Goal: Task Accomplishment & Management: Use online tool/utility

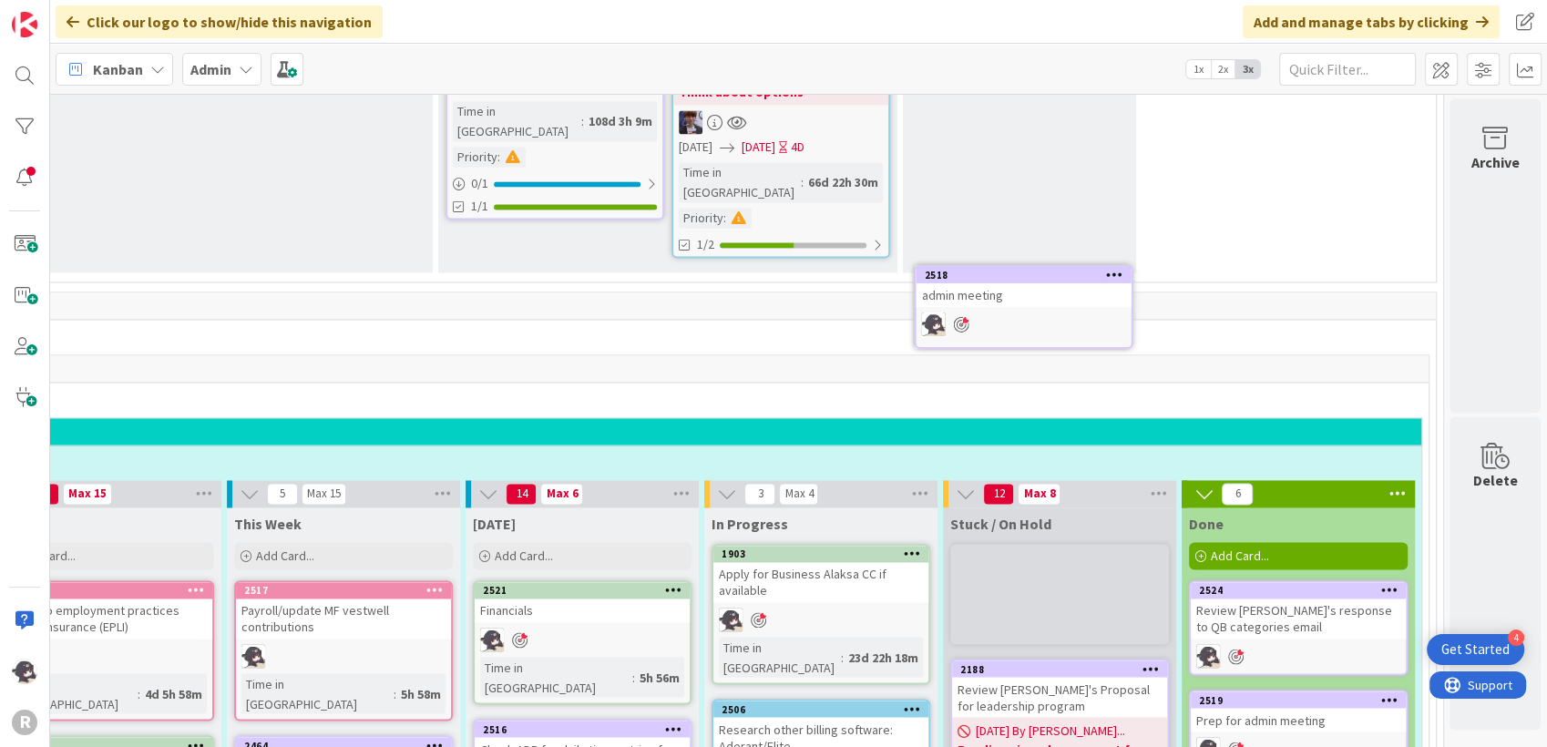
scroll to position [2916, 342]
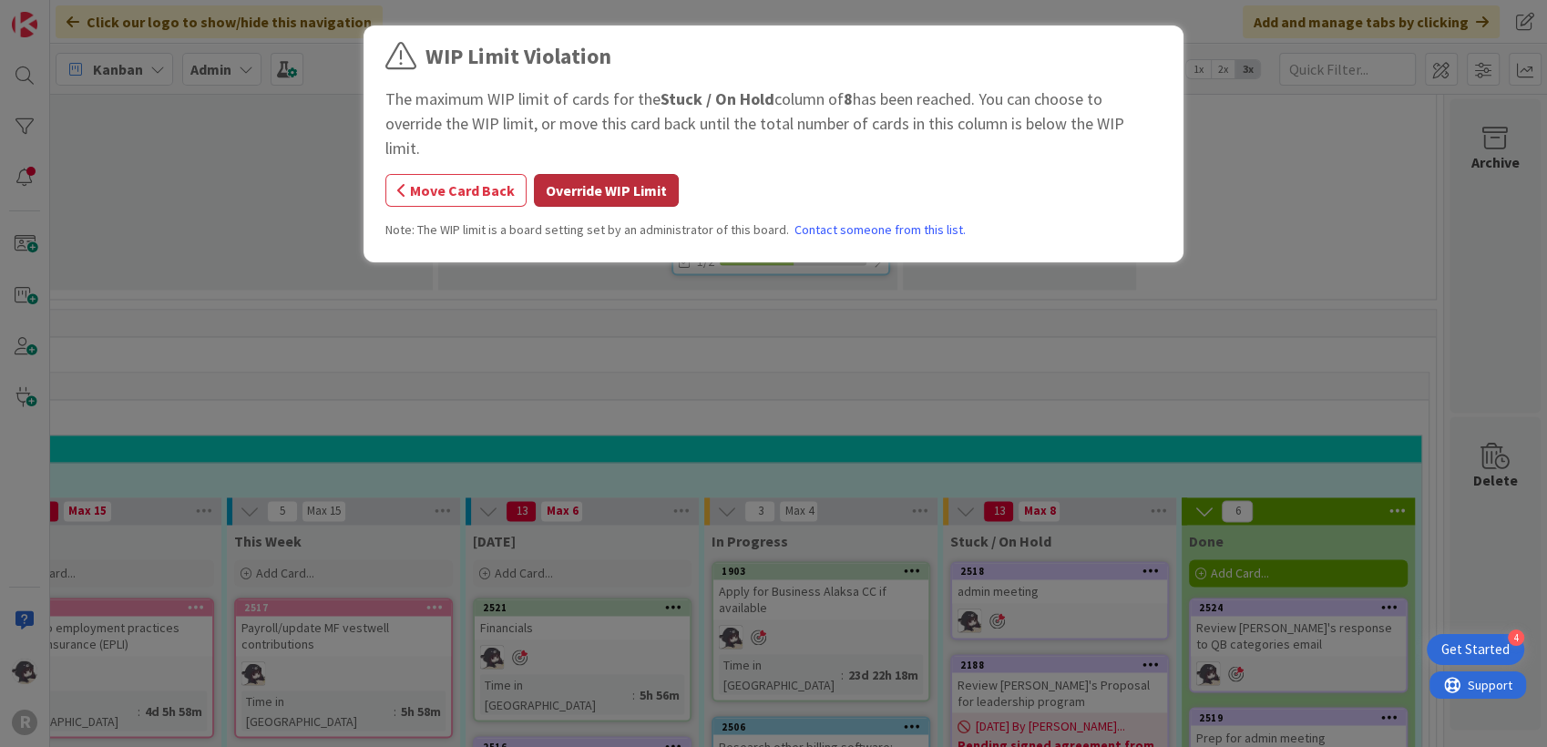
click at [596, 174] on button "Override WIP Limit" at bounding box center [606, 190] width 145 height 33
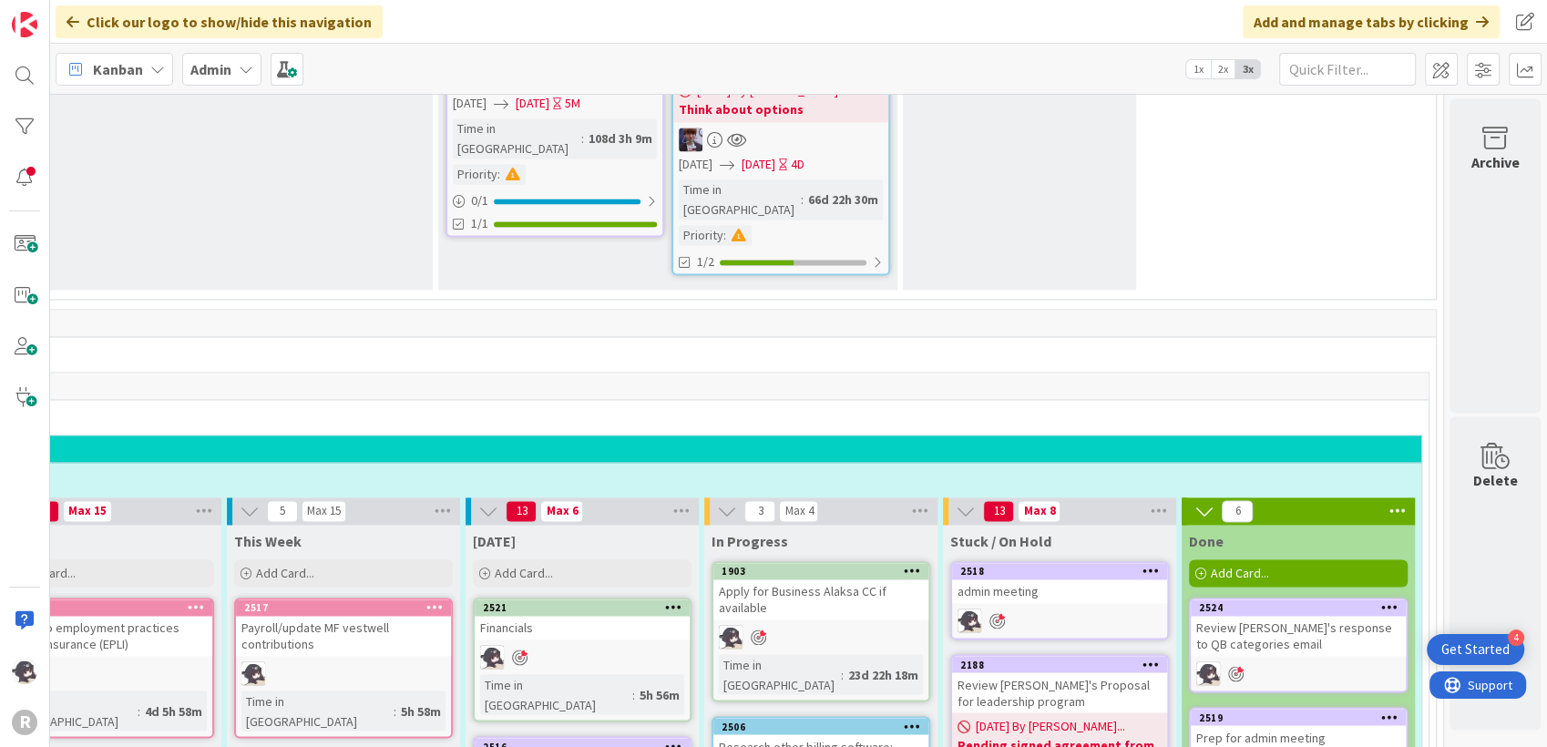
click at [1150, 564] on icon at bounding box center [1150, 570] width 17 height 13
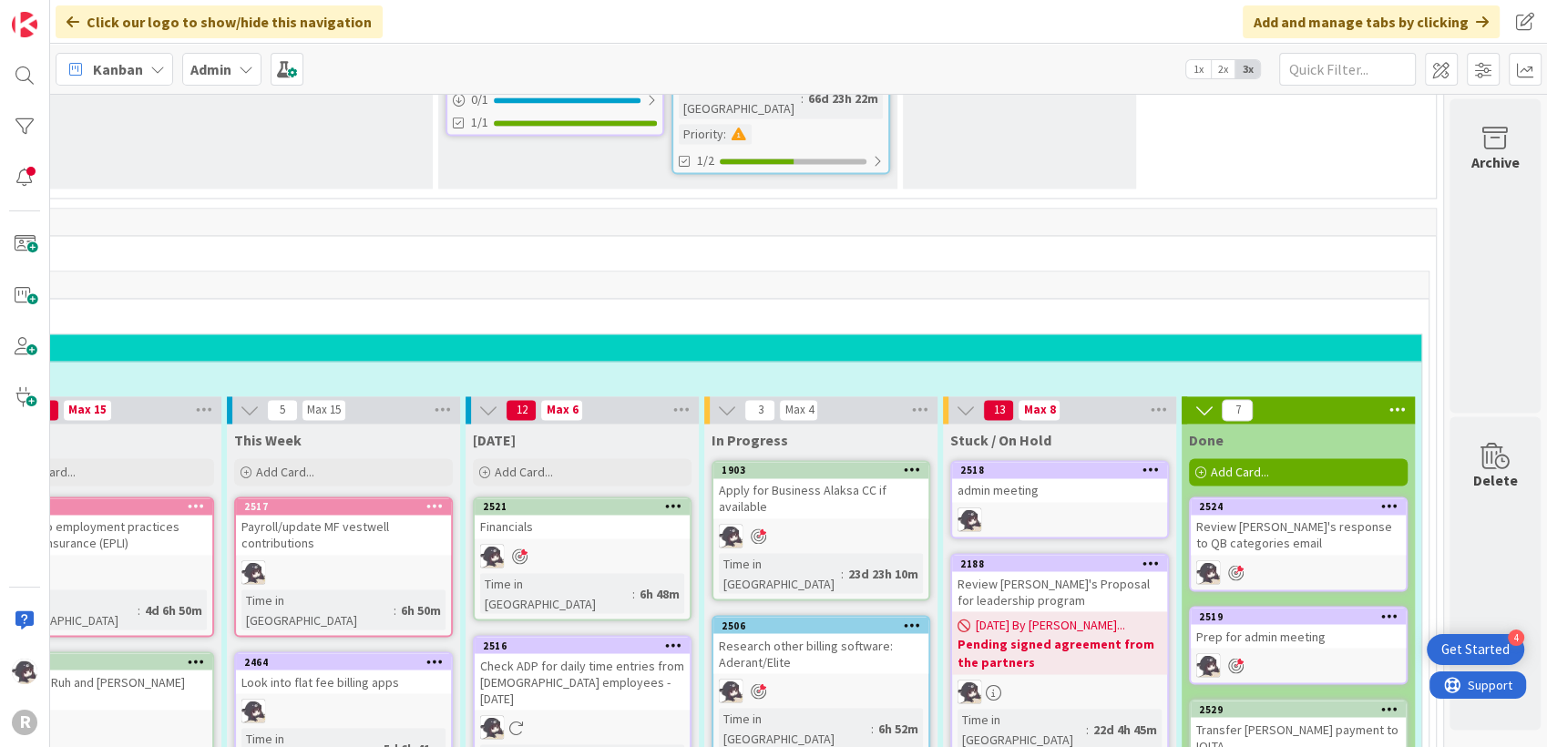
scroll to position [3119, 342]
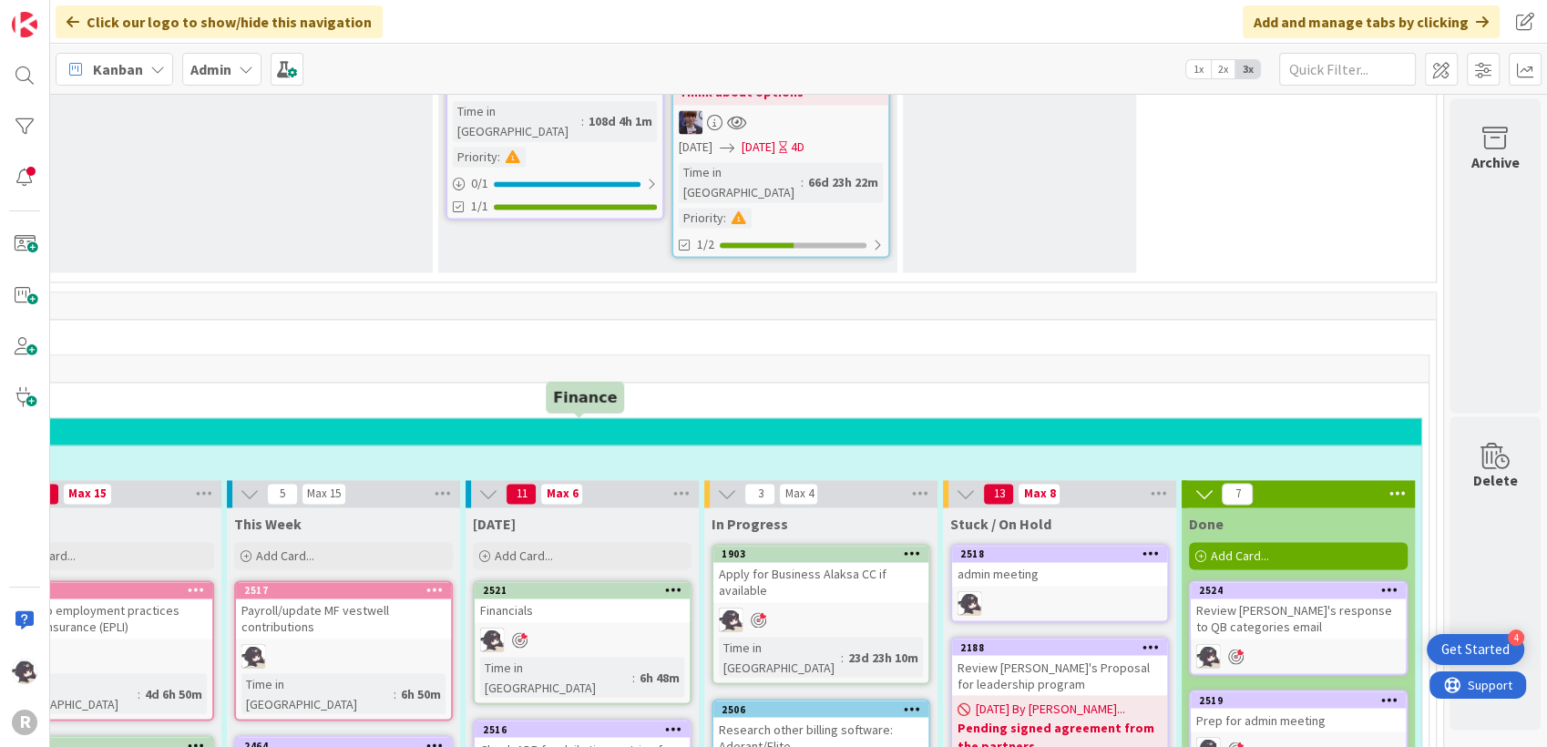
scroll to position [2814, 342]
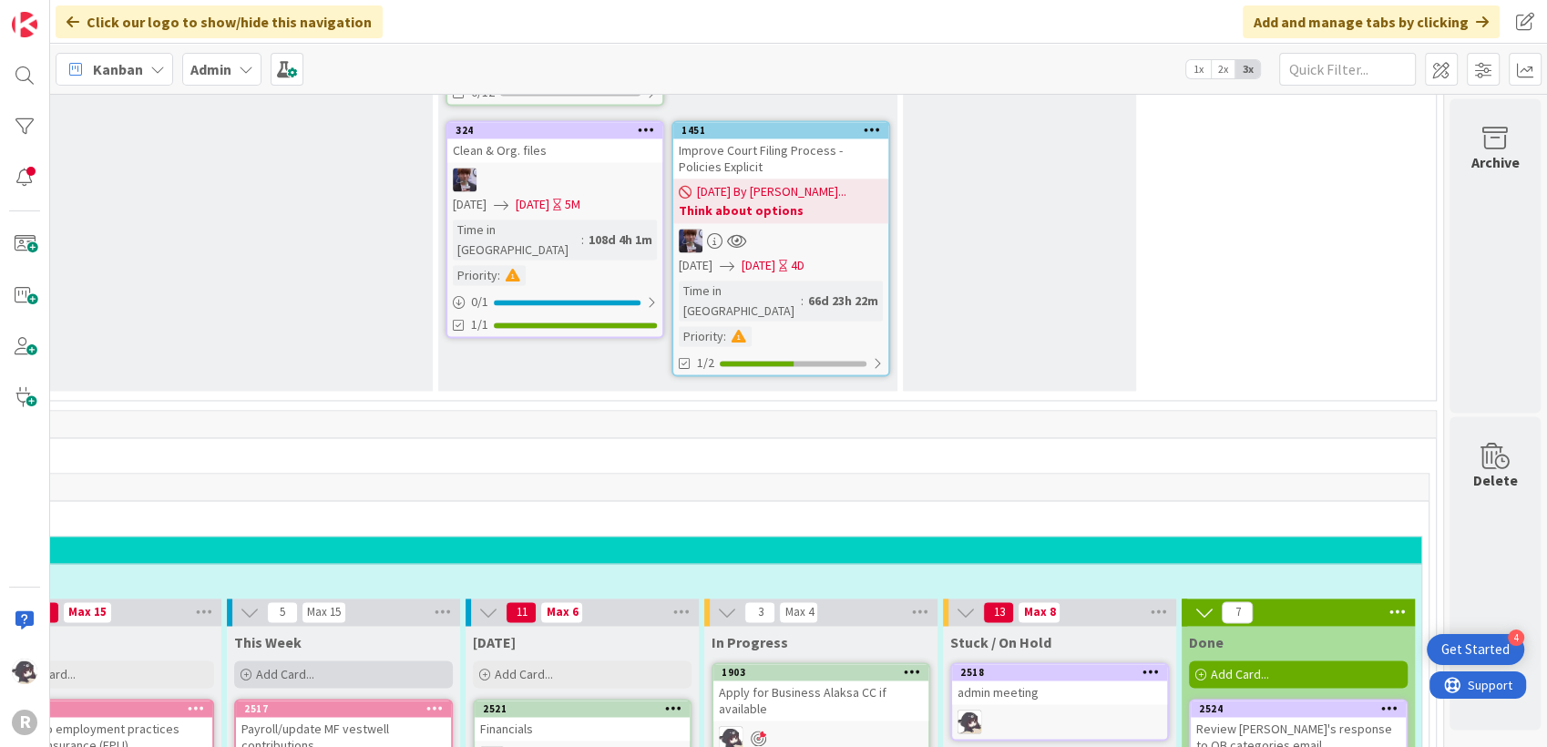
click at [352, 660] on div "Add Card..." at bounding box center [343, 673] width 219 height 27
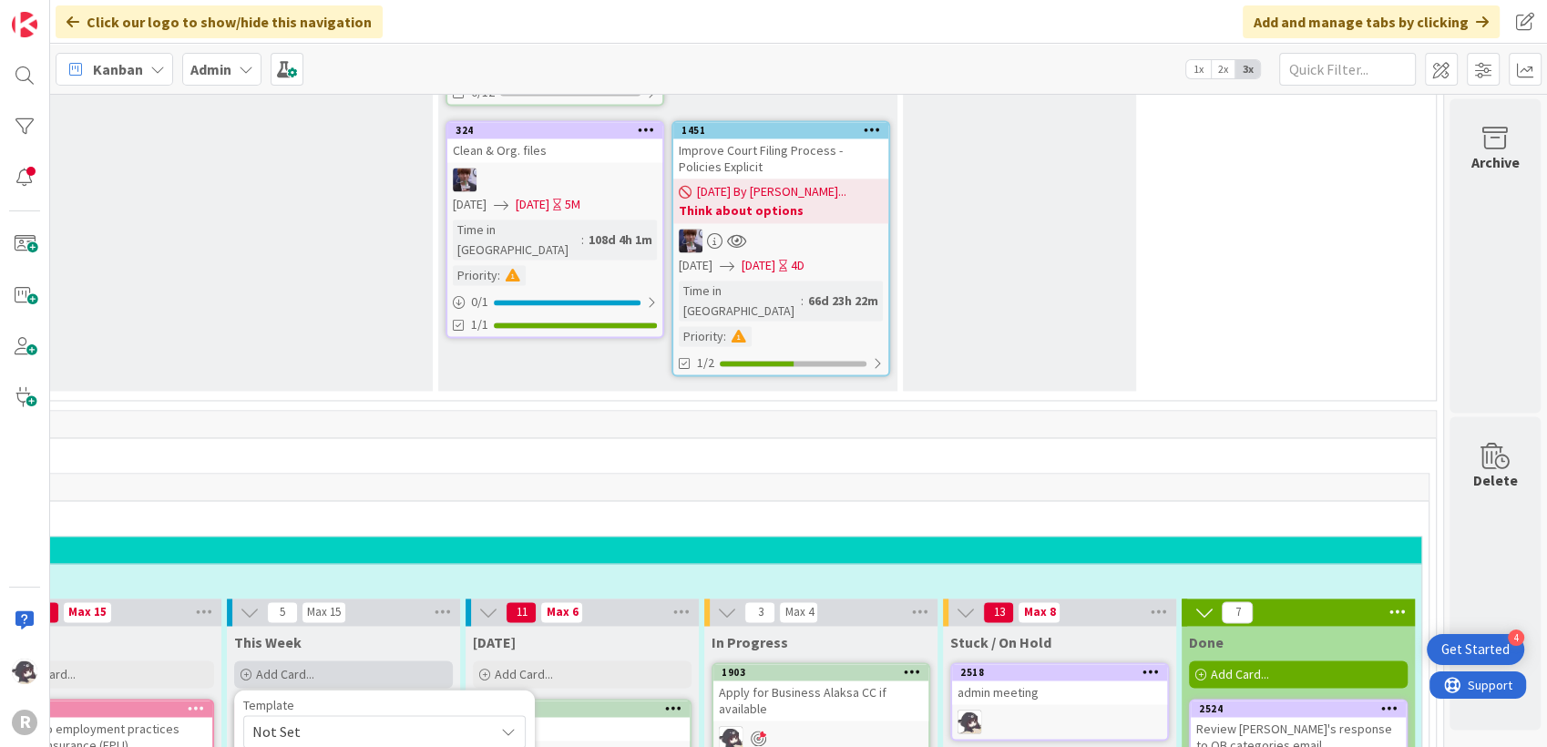
type textarea "x"
type textarea "R"
type textarea "x"
type textarea "Re"
type textarea "x"
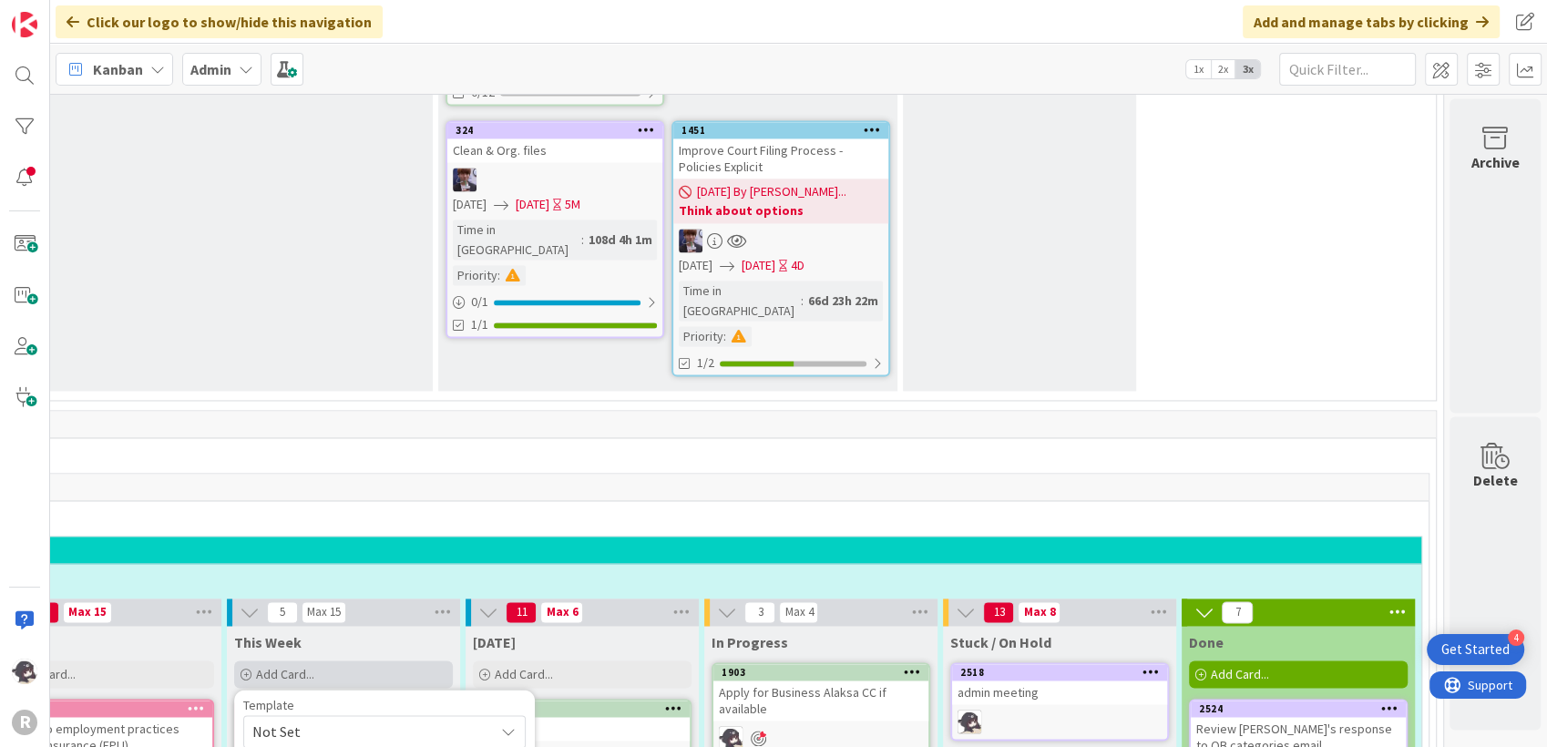
type textarea "Revi"
type textarea "x"
type textarea "Revie"
type textarea "x"
type textarea "Review"
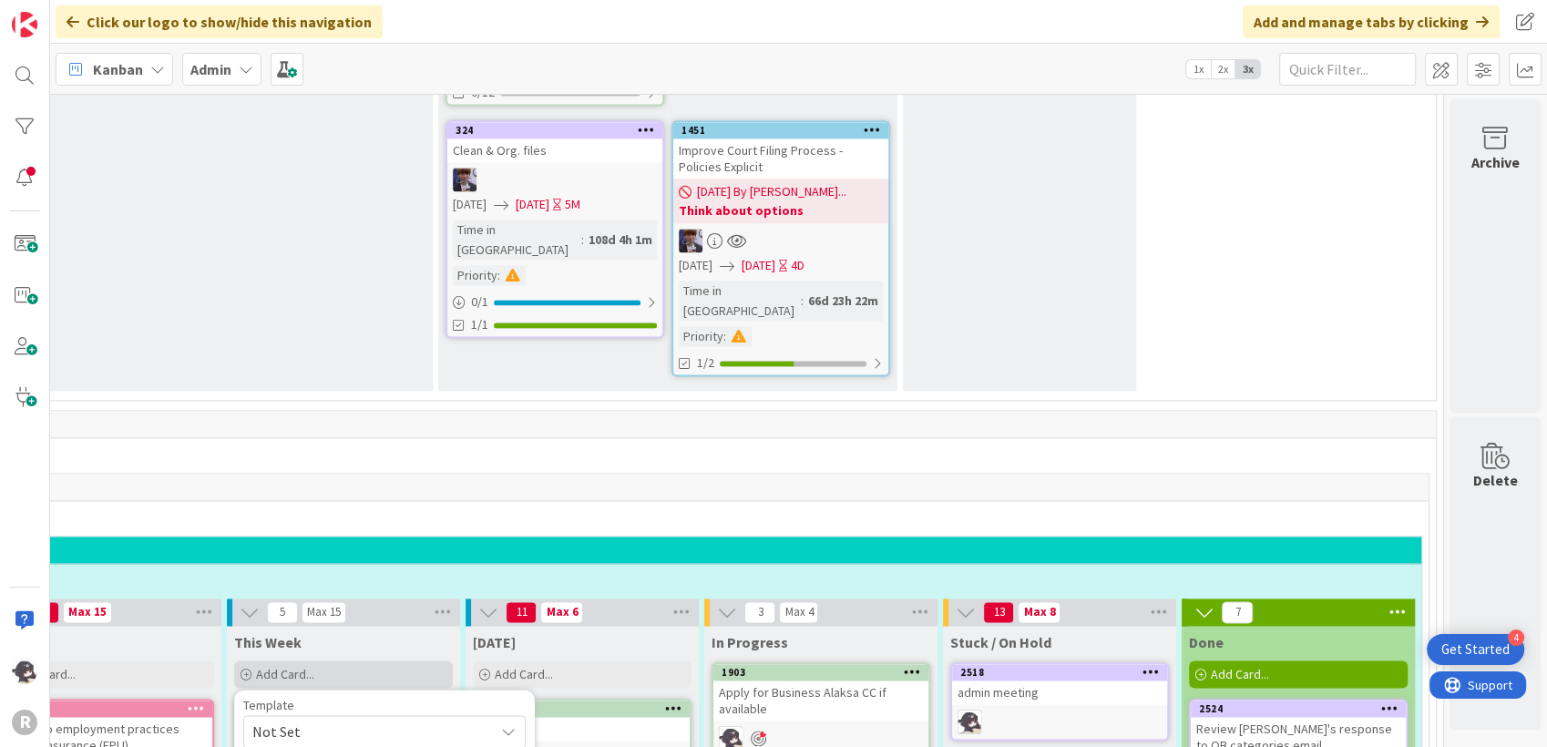
type textarea "x"
type textarea "Review"
type textarea "x"
type textarea "Review h"
type textarea "x"
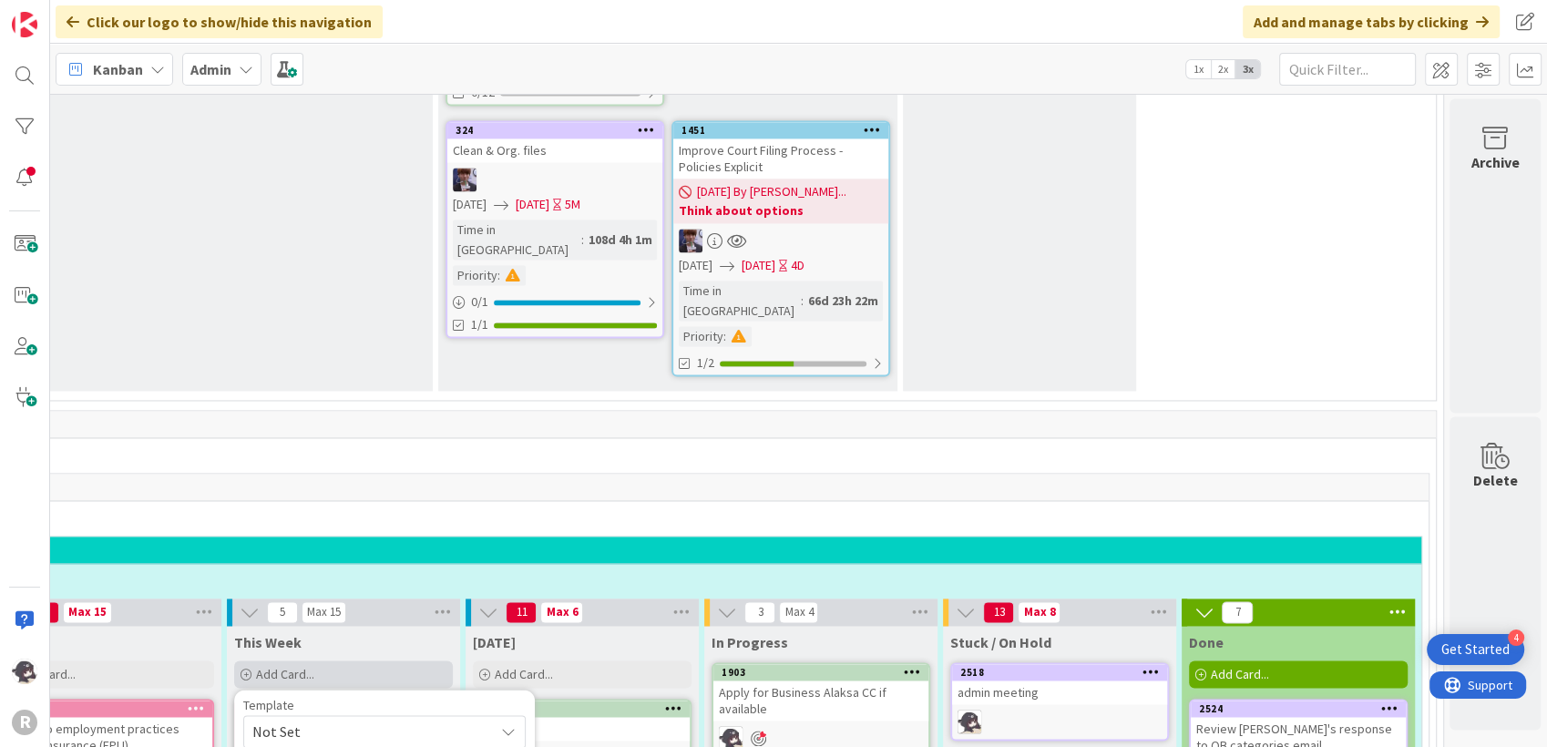
type textarea "Review ho"
type textarea "x"
type textarea "Review hol"
type textarea "x"
type textarea "Review holid"
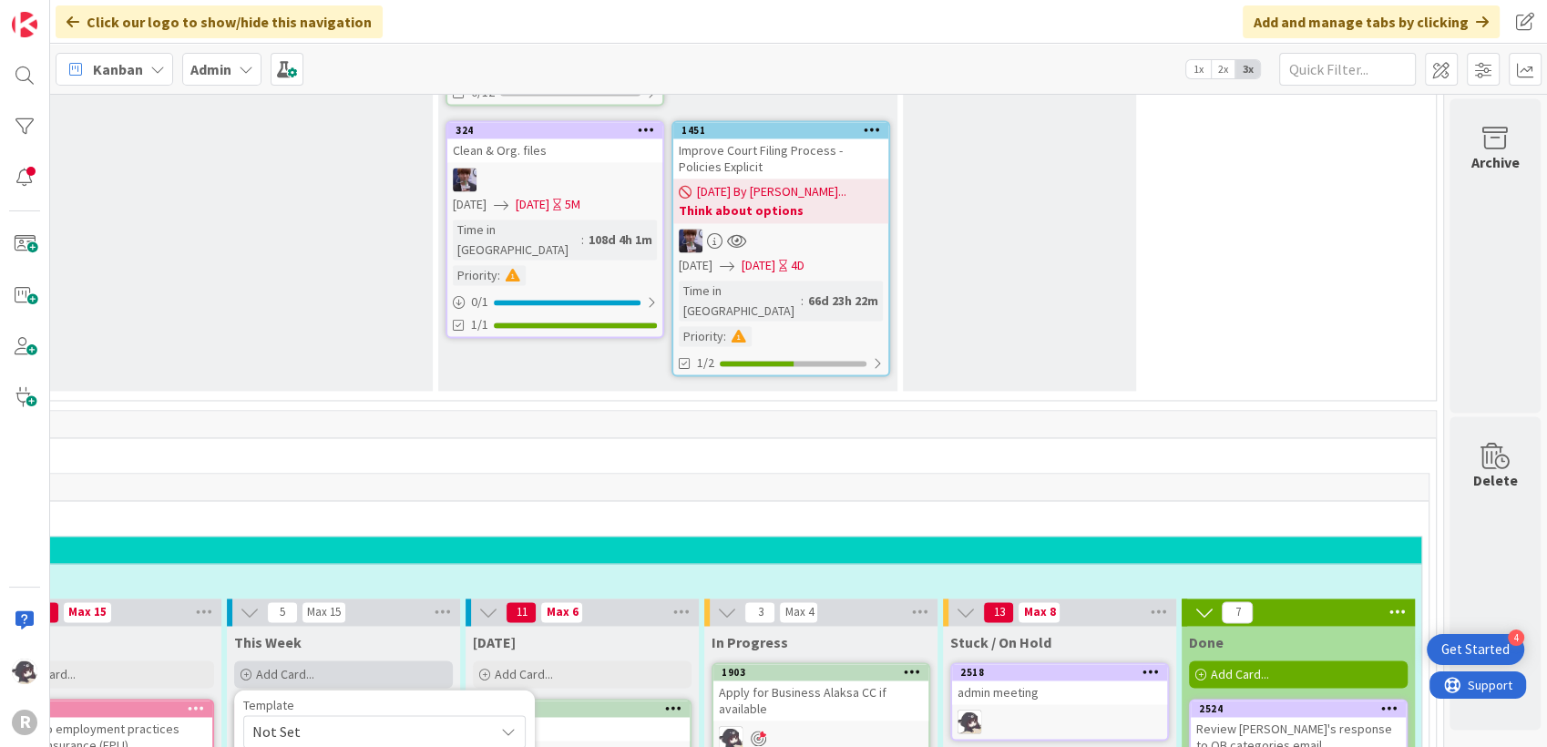
type textarea "x"
type textarea "Review holida"
type textarea "x"
type textarea "Review holidat"
type textarea "x"
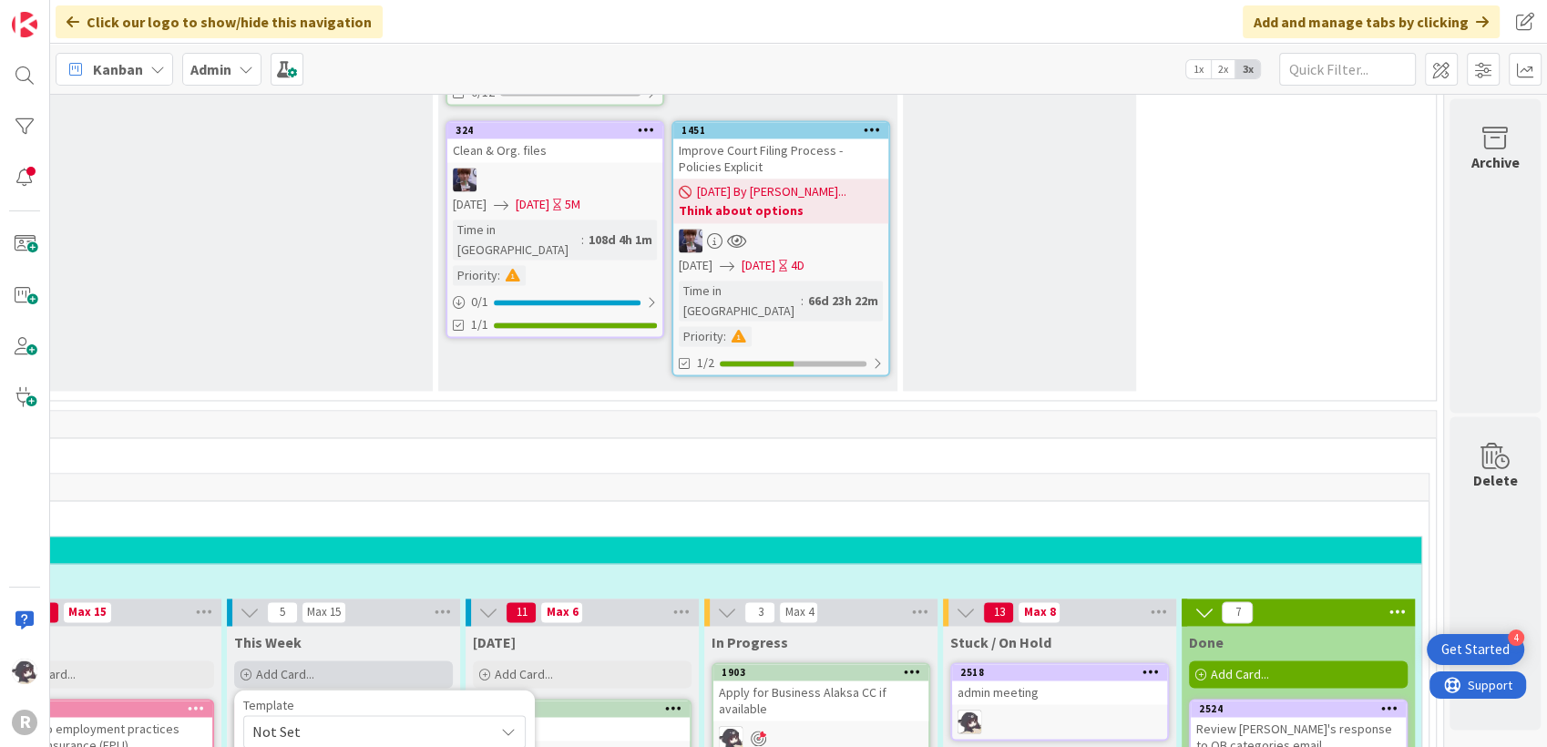
type textarea "Review holida"
type textarea "x"
type textarea "Review holiday"
type textarea "x"
type textarea "Review holiday"
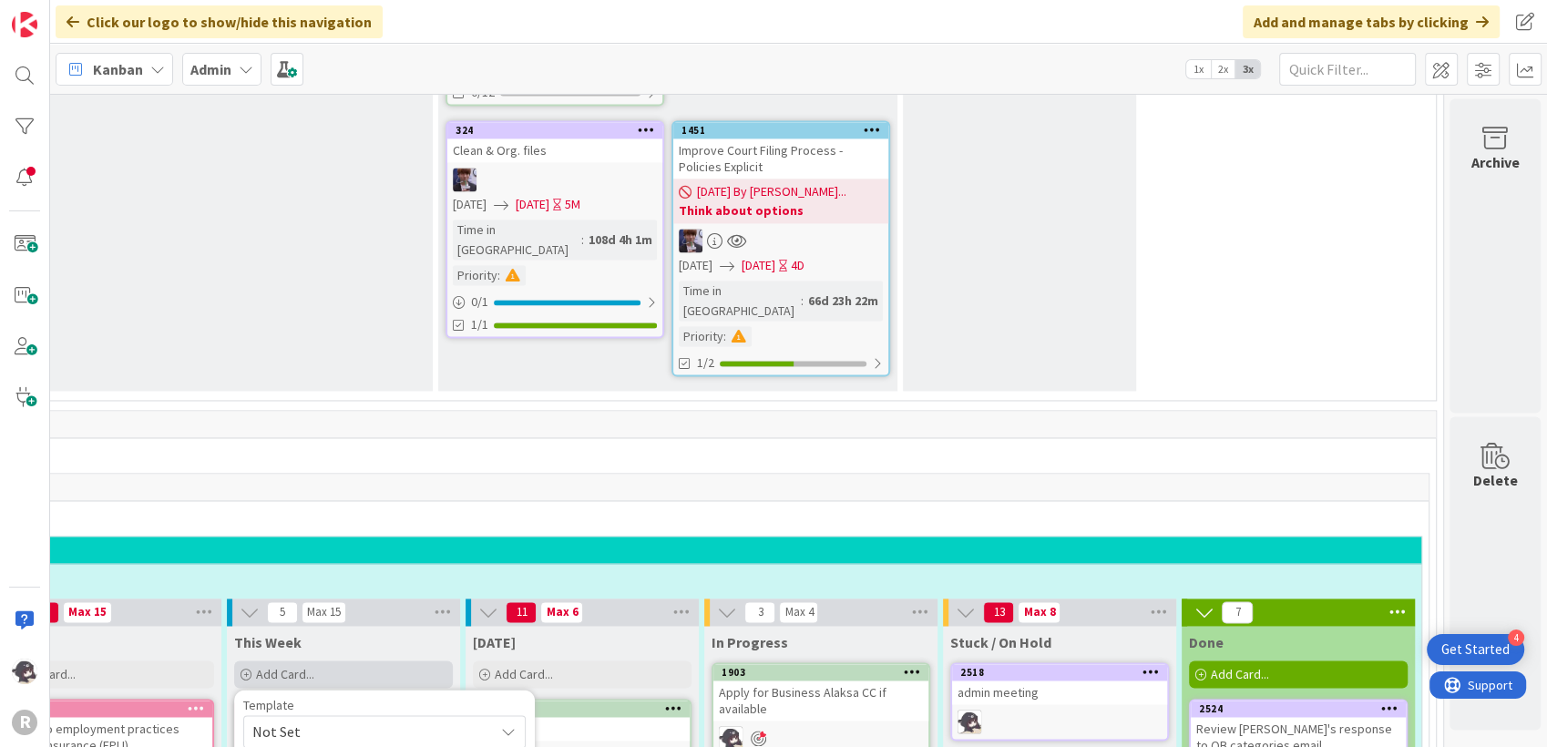
type textarea "x"
type textarea "Review holiday p"
type textarea "x"
type textarea "Review holiday pa"
type textarea "x"
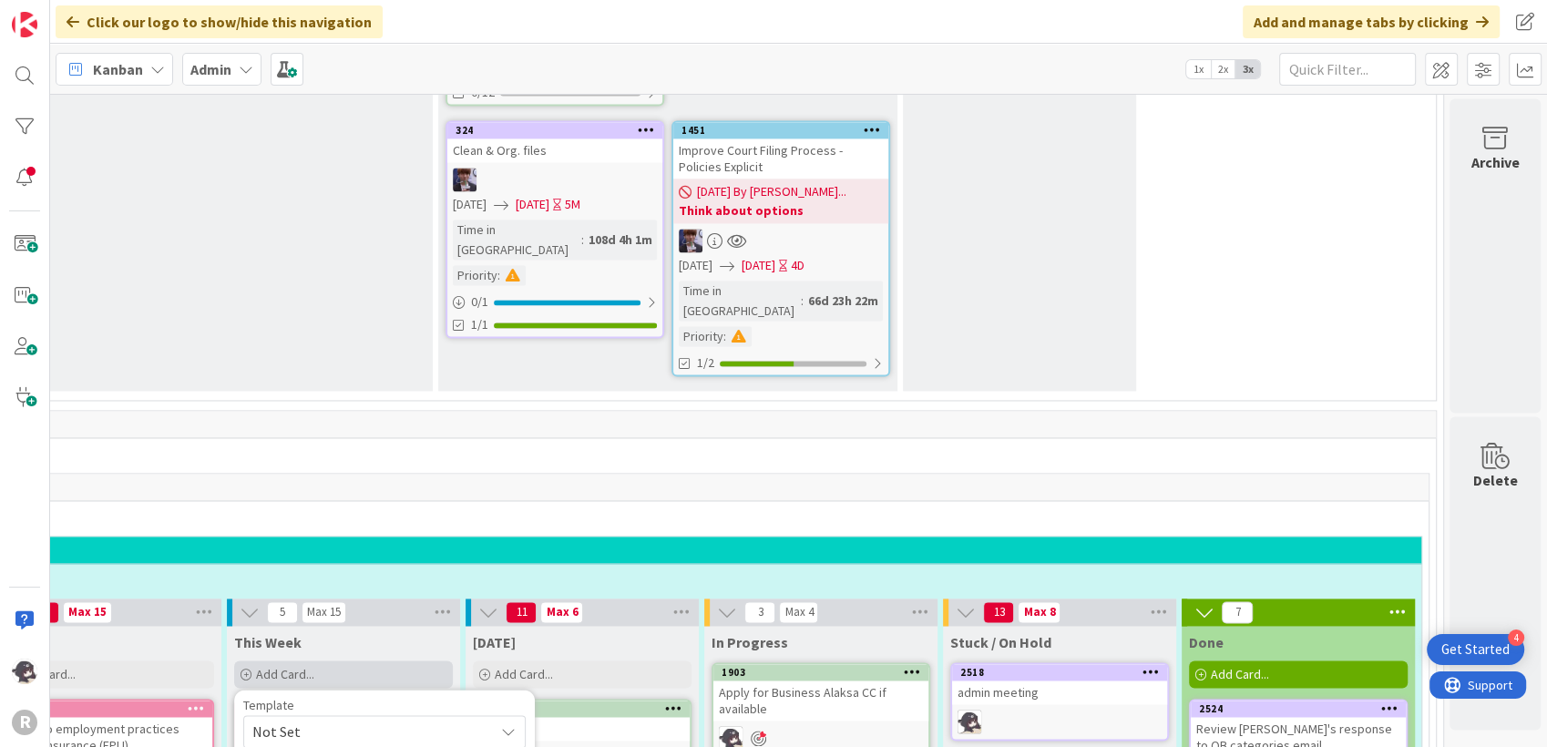
type textarea "Review holiday par"
type textarea "x"
type textarea "Review holiday part"
type textarea "x"
type textarea "Review holiday party"
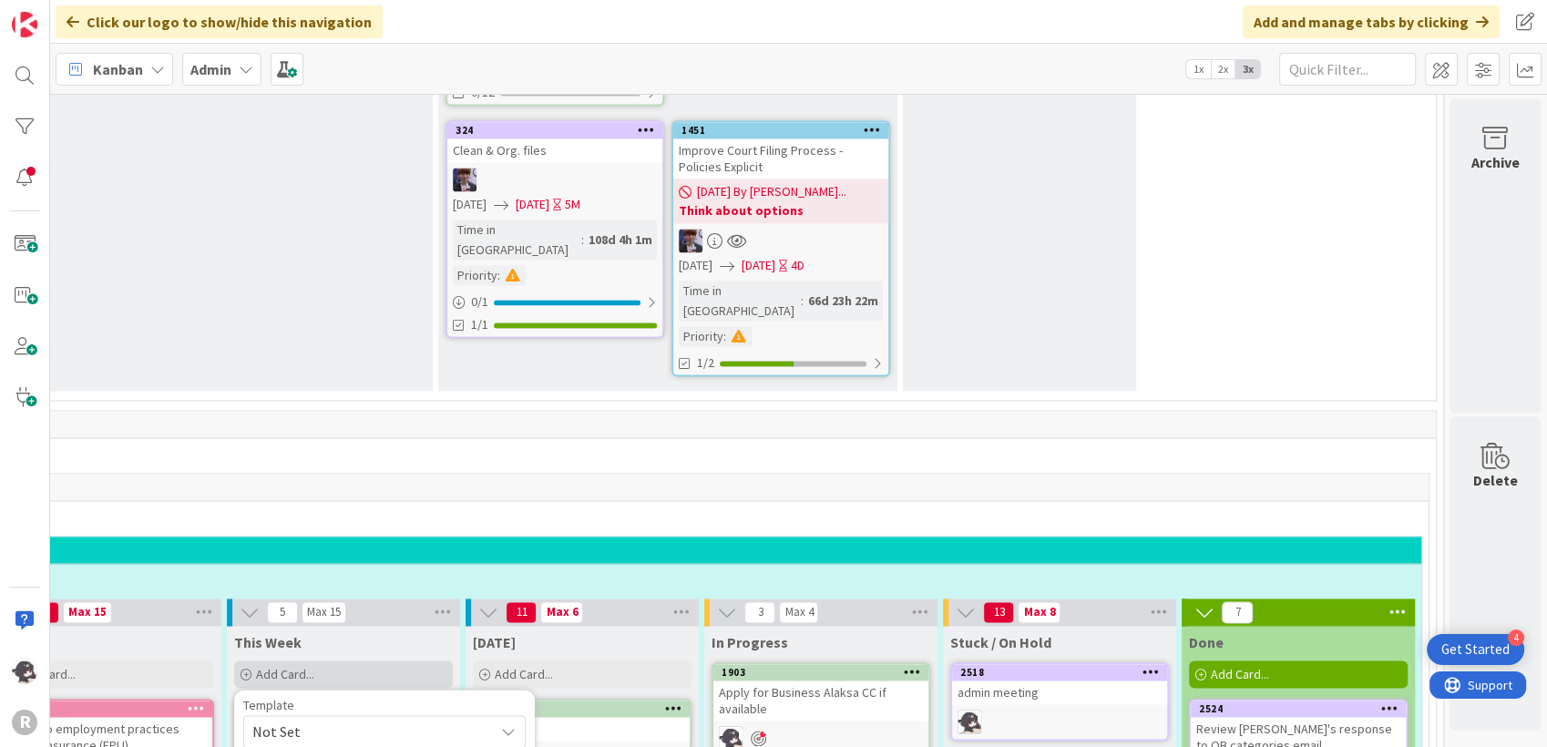
type textarea "x"
type textarea "Review holiday party o"
type textarea "x"
type textarea "Review holiday party op"
type textarea "x"
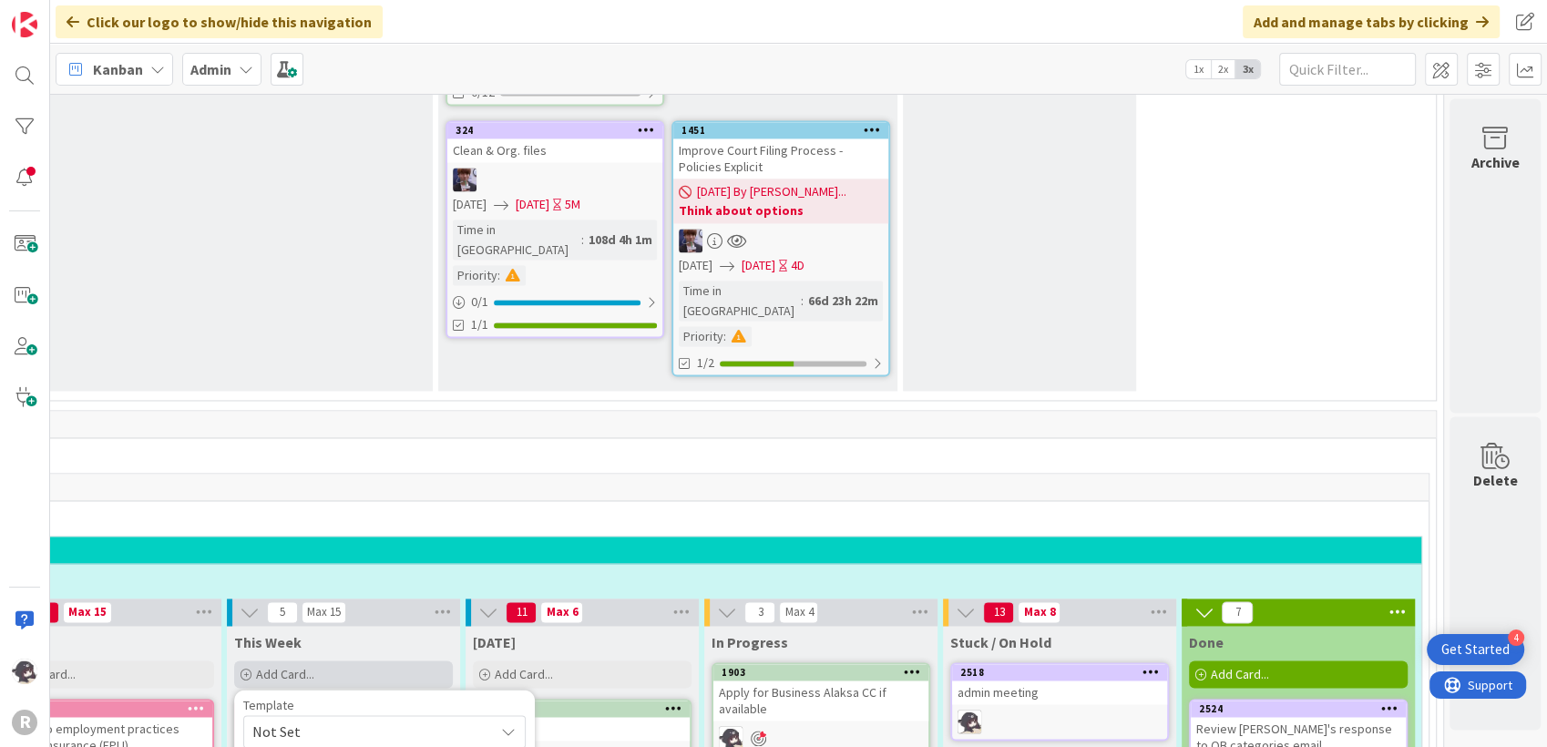
type textarea "Review holiday party opt"
type textarea "x"
type textarea "Review holiday party opti"
type textarea "x"
type textarea "Review holiday party option"
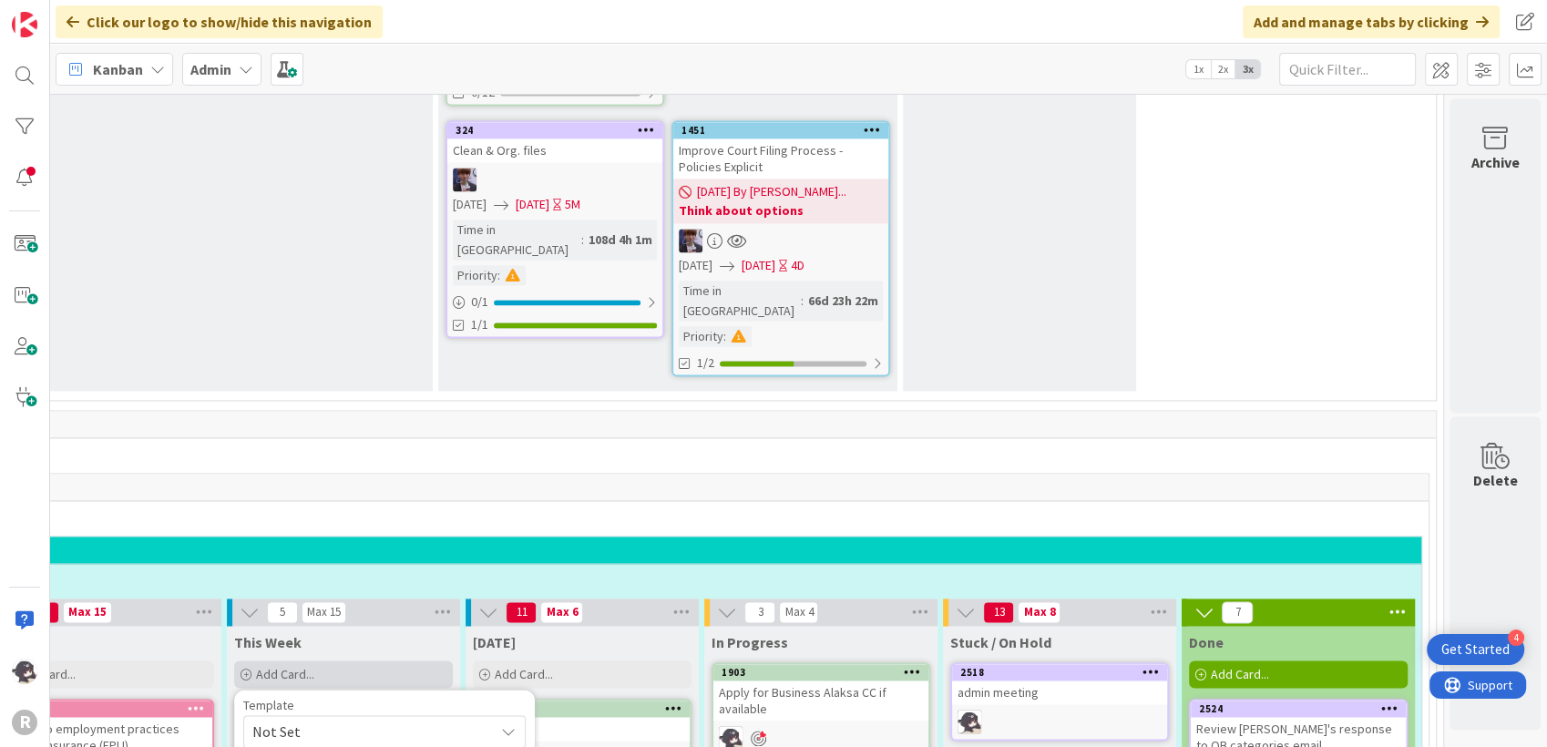
type textarea "x"
type textarea "Review holiday party options"
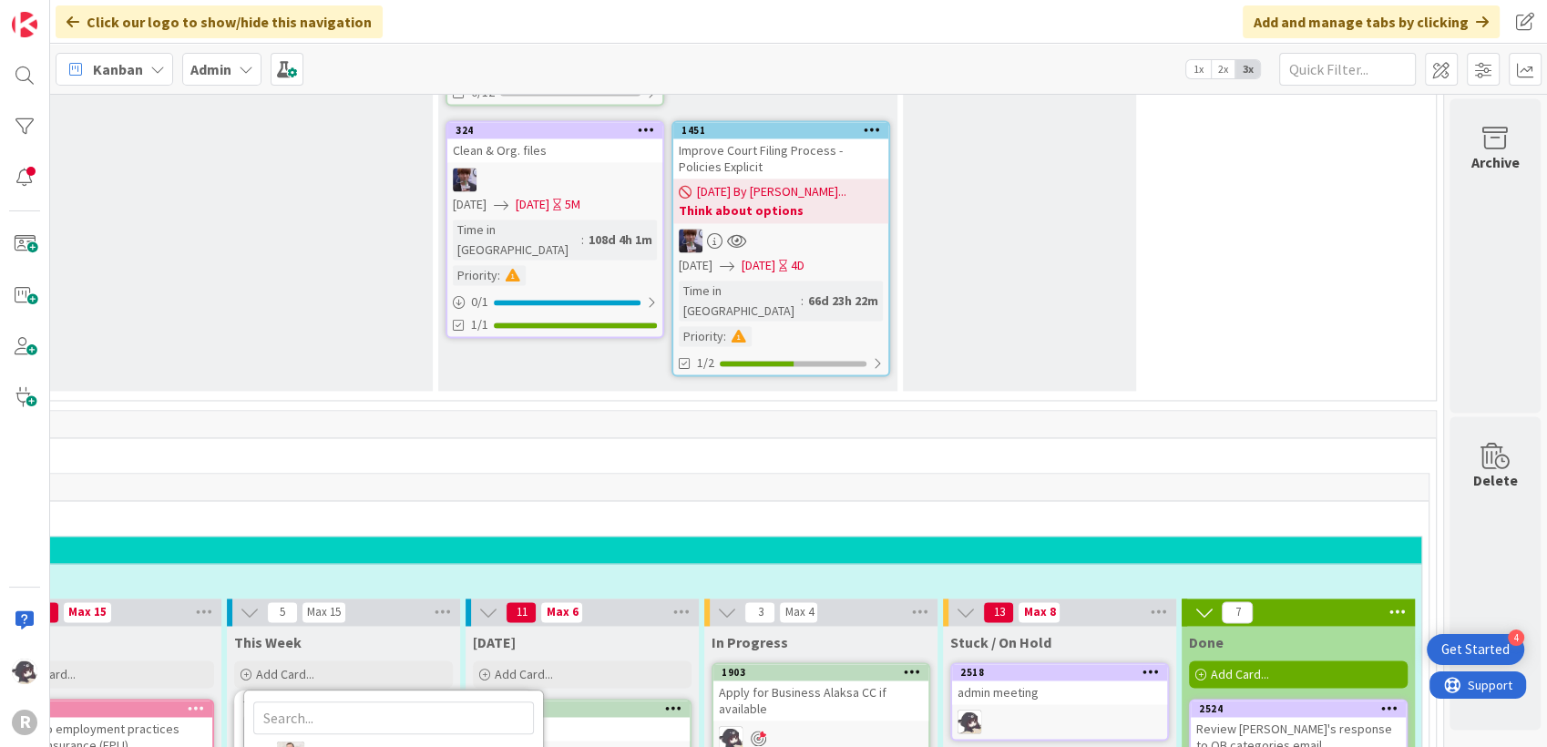
type textarea "x"
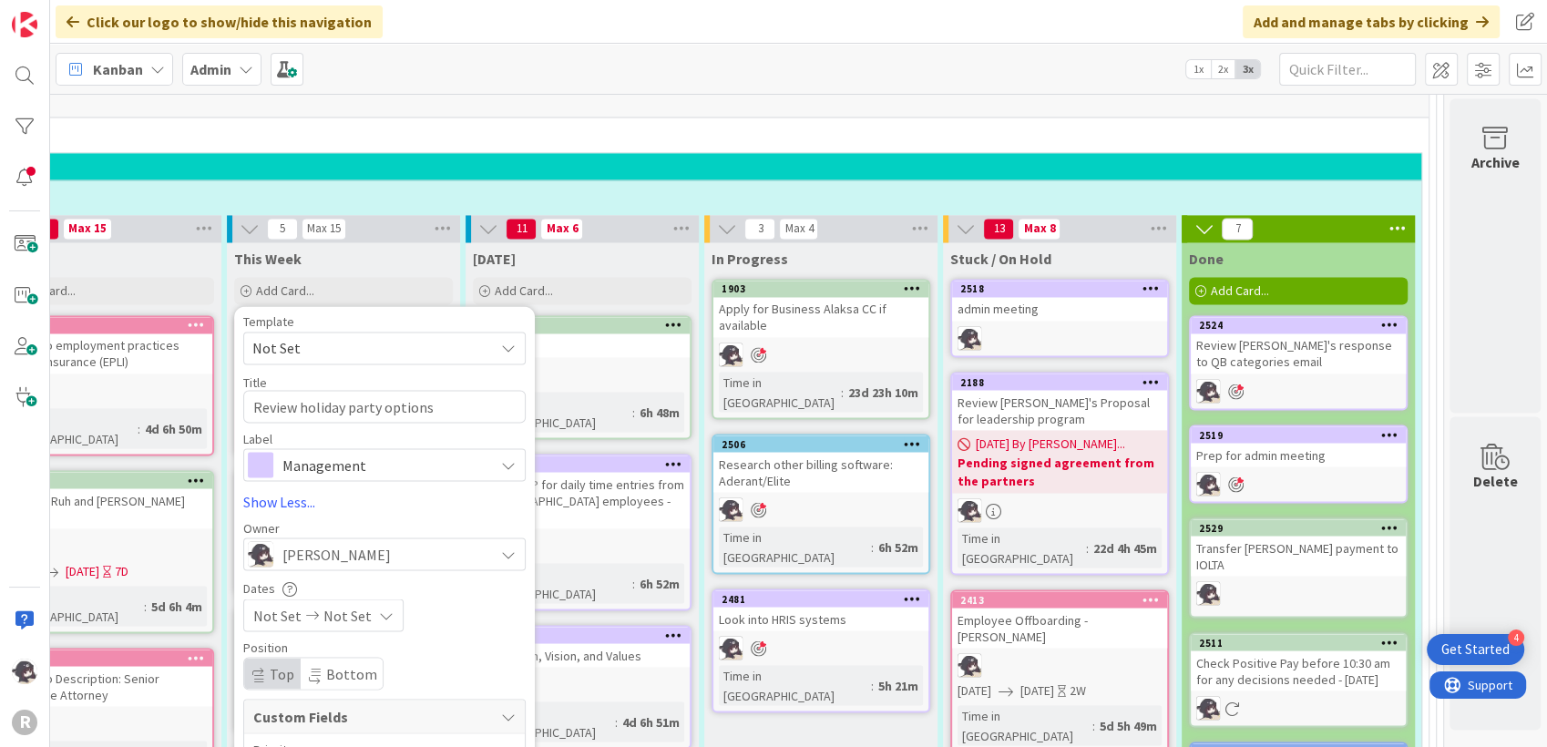
scroll to position [3220, 342]
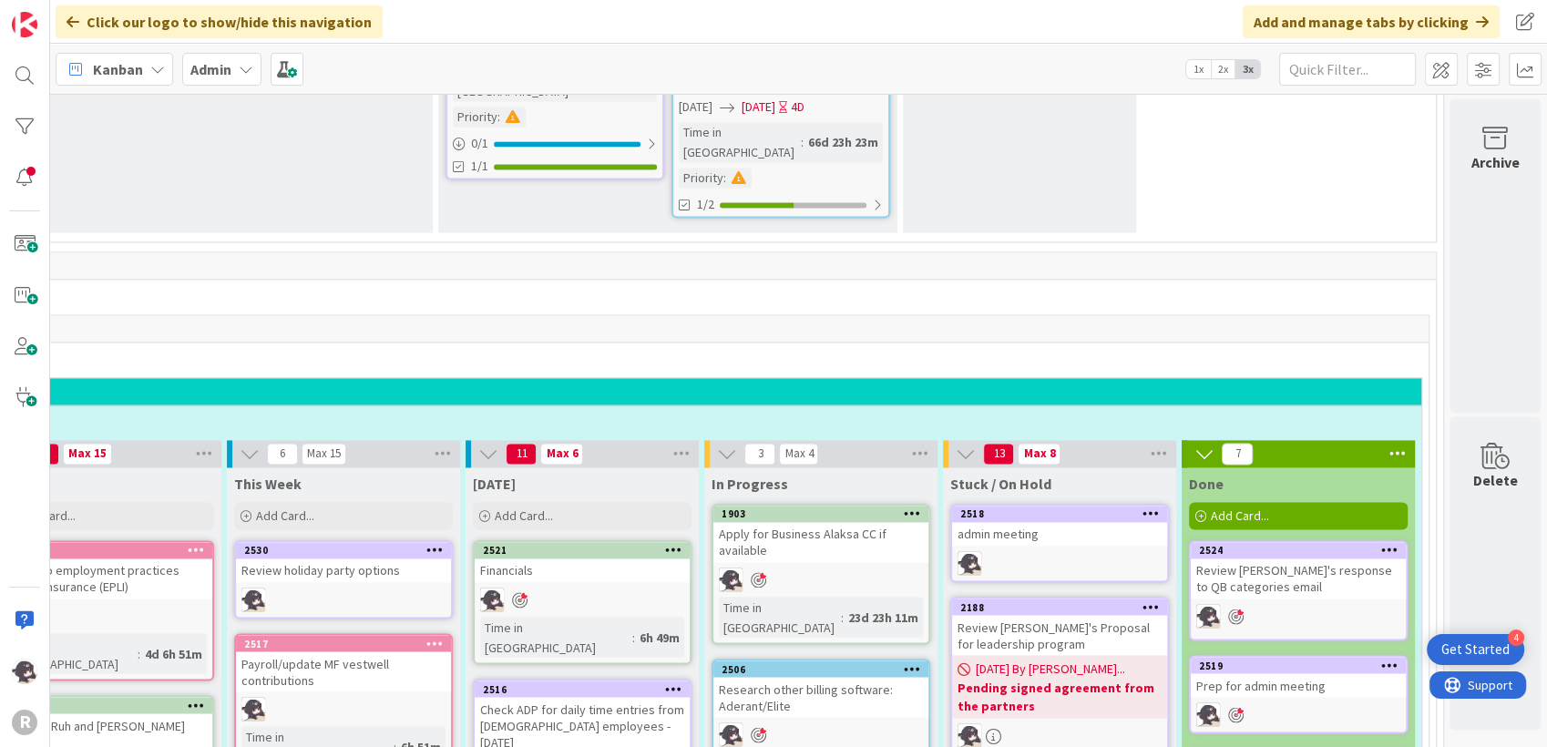
scroll to position [3017, 342]
